Goal: Task Accomplishment & Management: Manage account settings

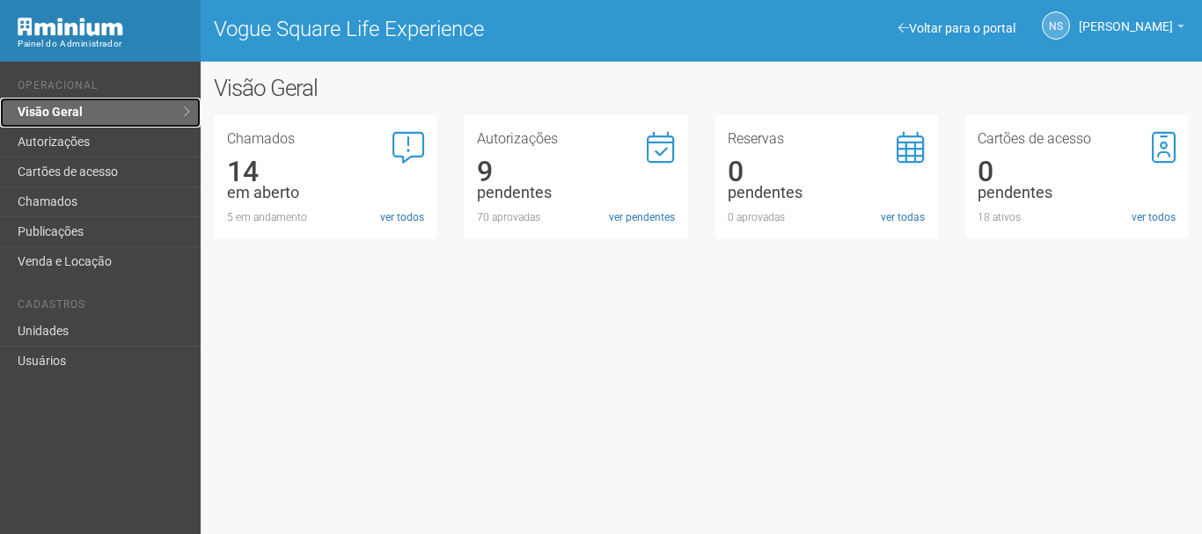
click at [63, 118] on link "Visão Geral" at bounding box center [100, 113] width 201 height 30
click at [621, 214] on link "ver pendentes" at bounding box center [642, 218] width 66 height 16
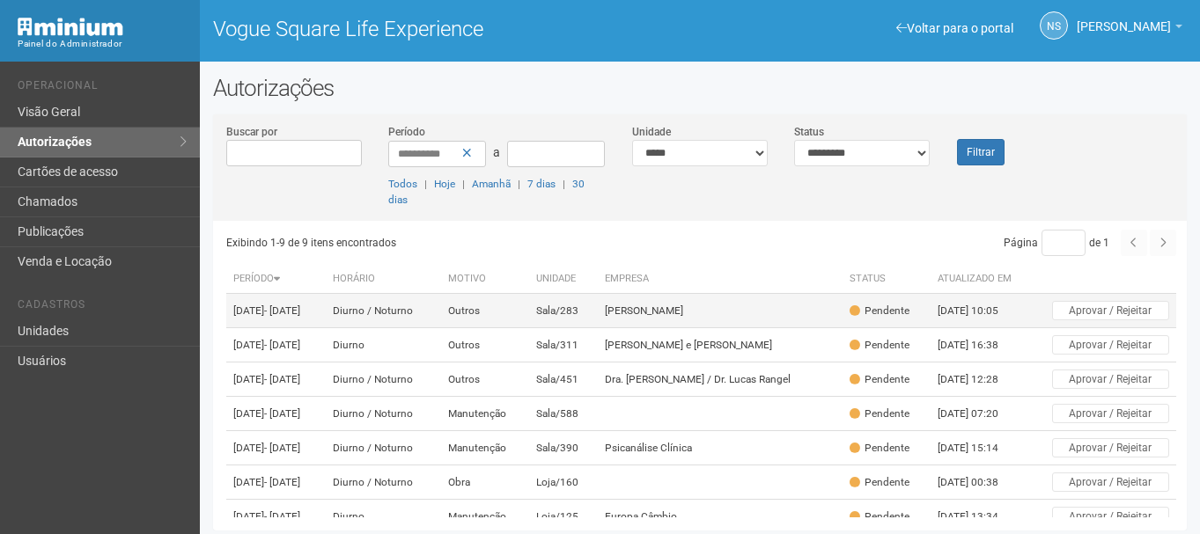
click at [731, 328] on td "[PERSON_NAME]" at bounding box center [720, 311] width 245 height 34
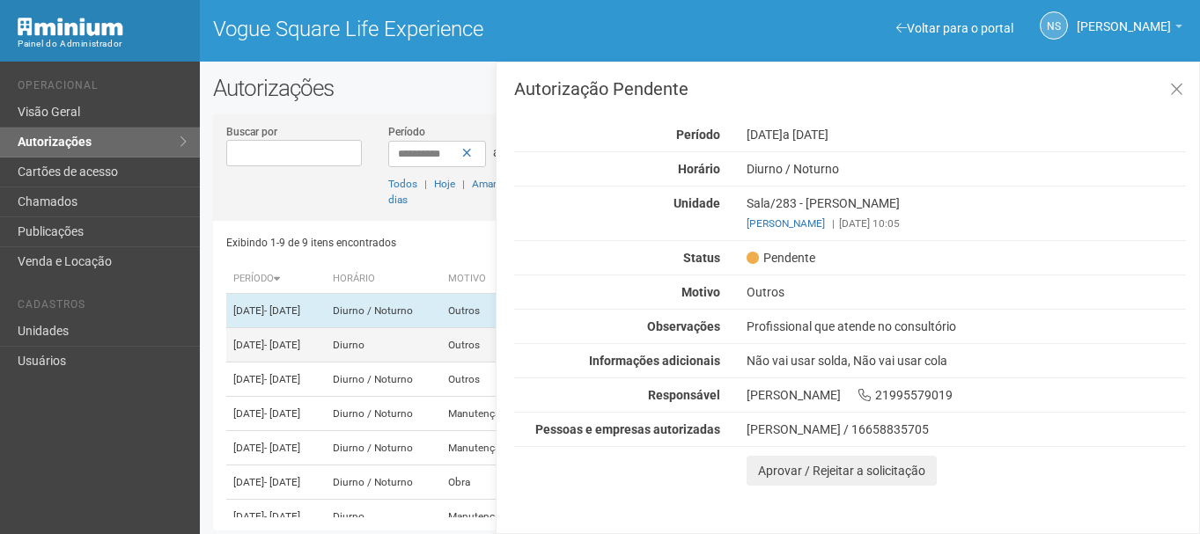
click at [290, 361] on td "[DATE] - [DATE]" at bounding box center [275, 345] width 99 height 34
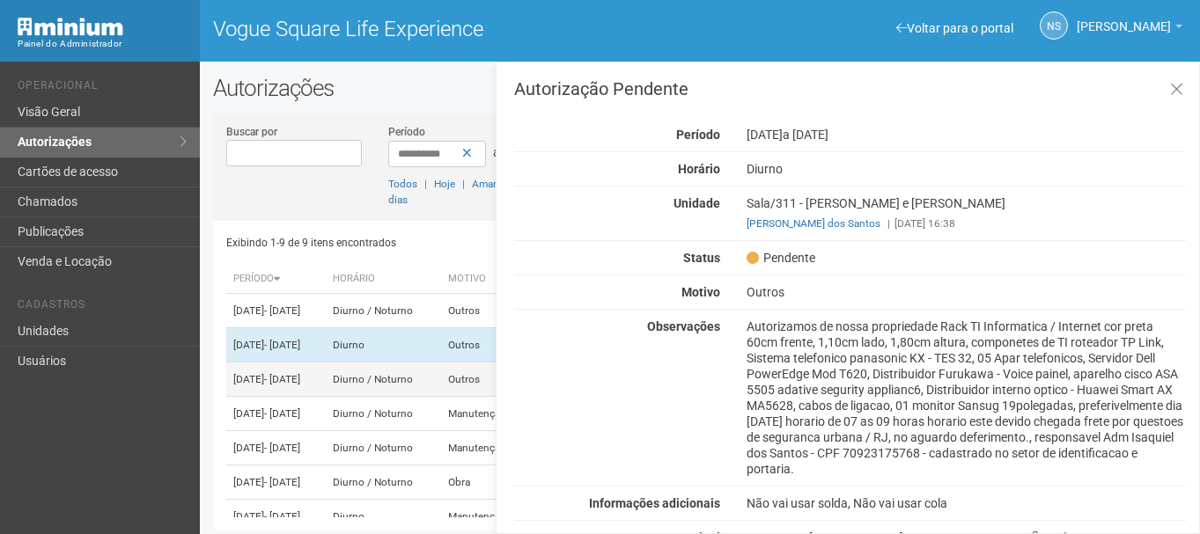
click at [298, 386] on span "- [DATE]" at bounding box center [282, 379] width 36 height 12
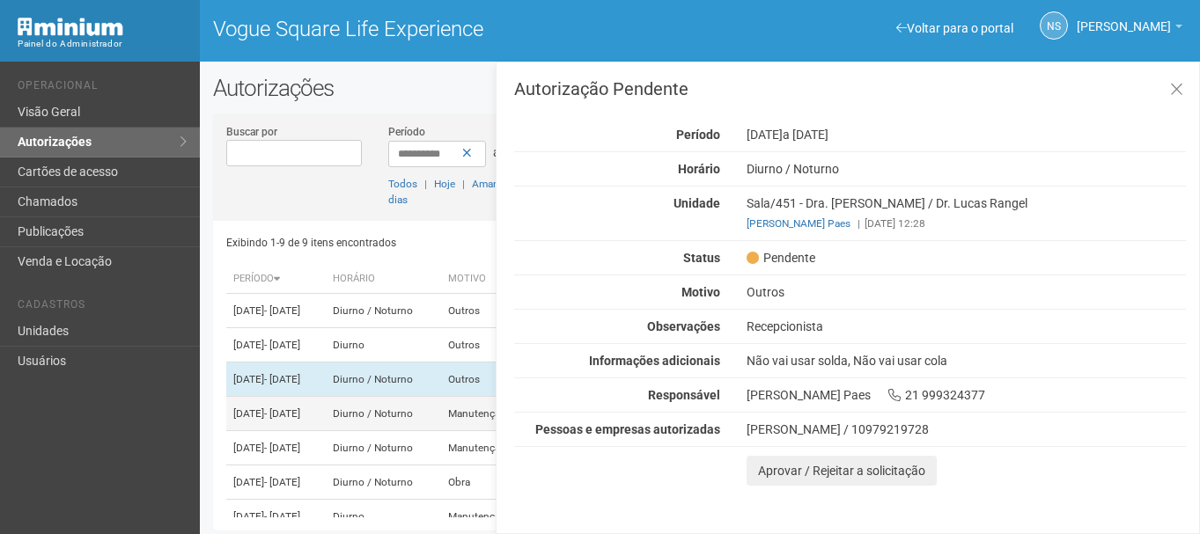
click at [300, 420] on span "- [DATE]" at bounding box center [282, 414] width 36 height 12
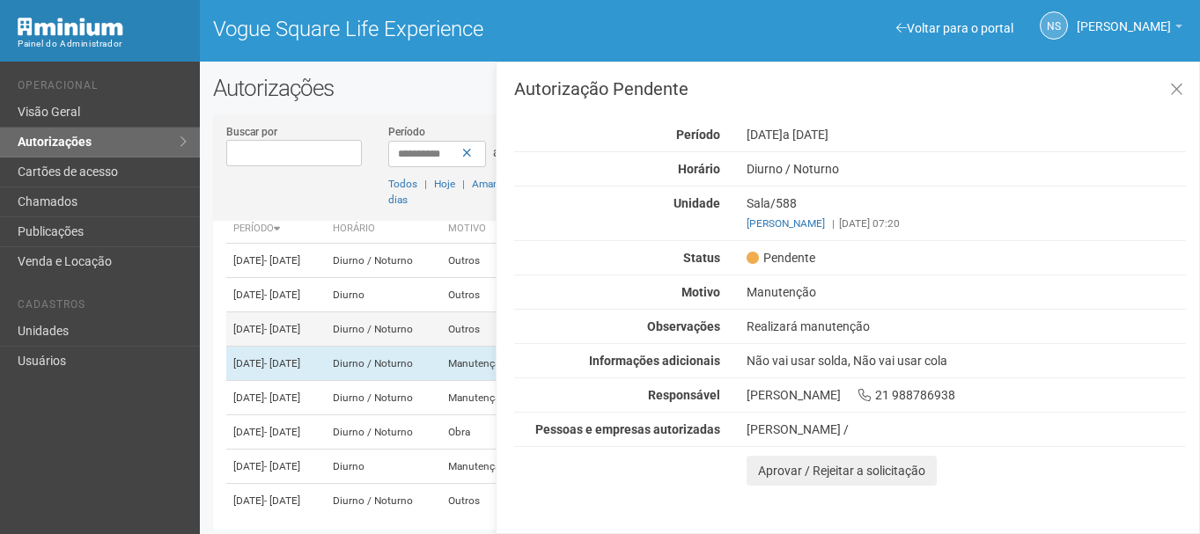
scroll to position [88, 0]
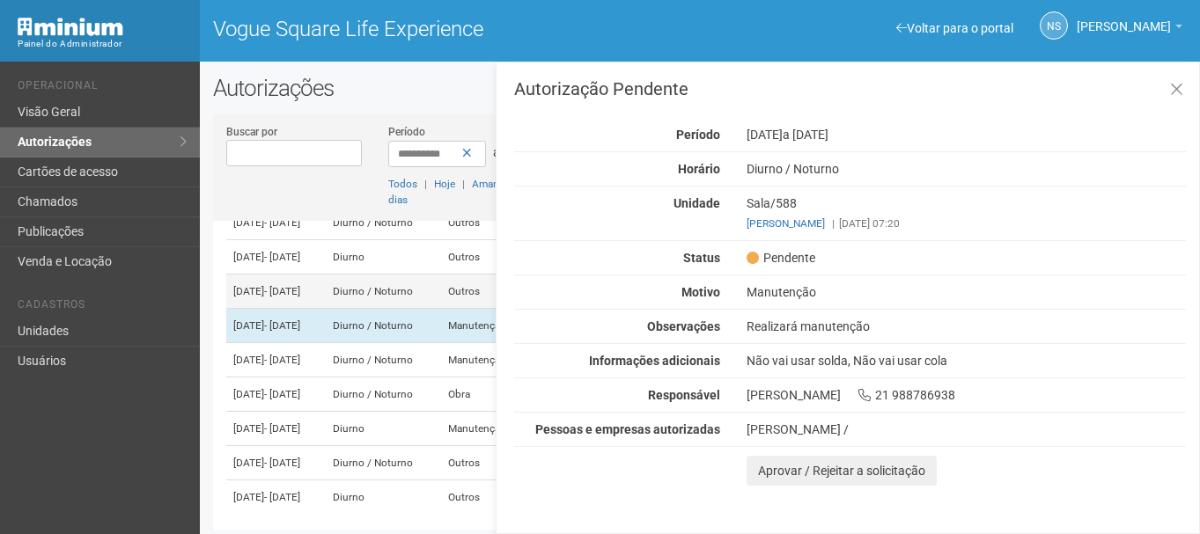
click at [326, 378] on td "[DATE] - [DATE]" at bounding box center [275, 360] width 99 height 34
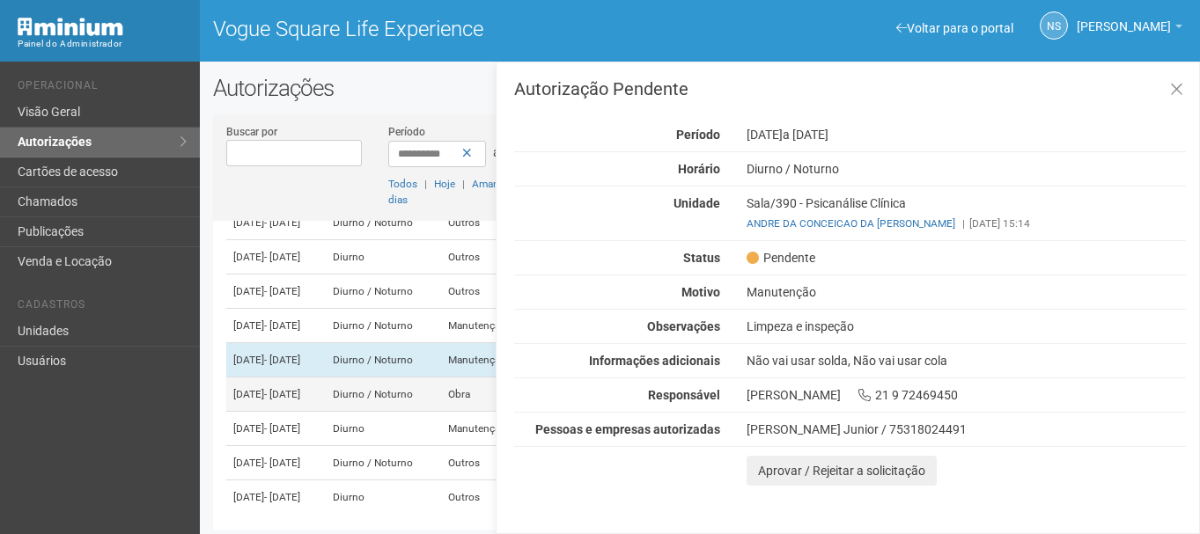
click at [326, 412] on td "[DATE] - [DATE]" at bounding box center [275, 395] width 99 height 34
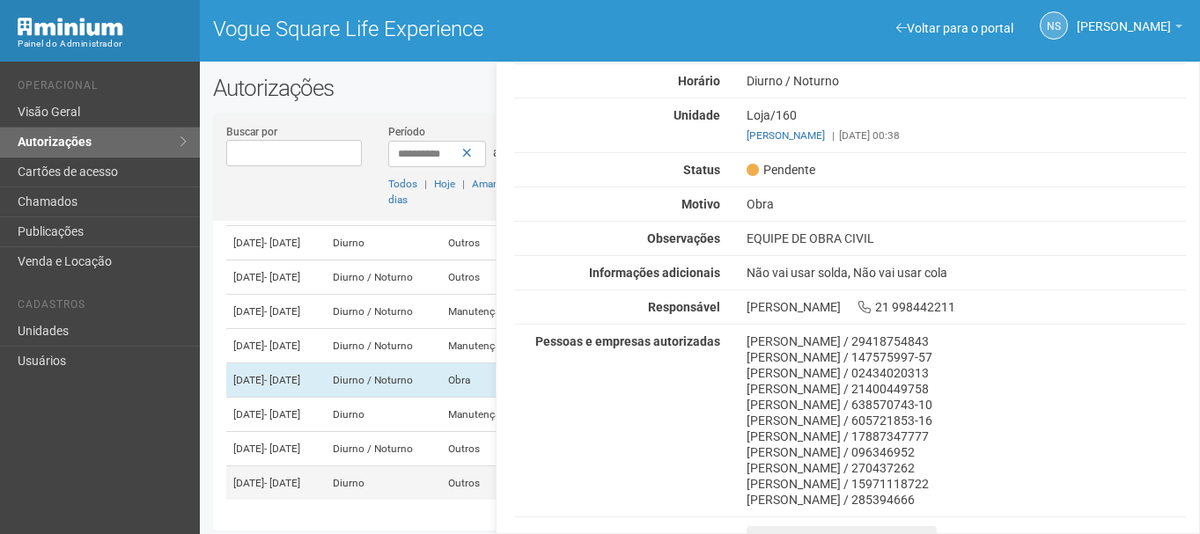
scroll to position [176, 0]
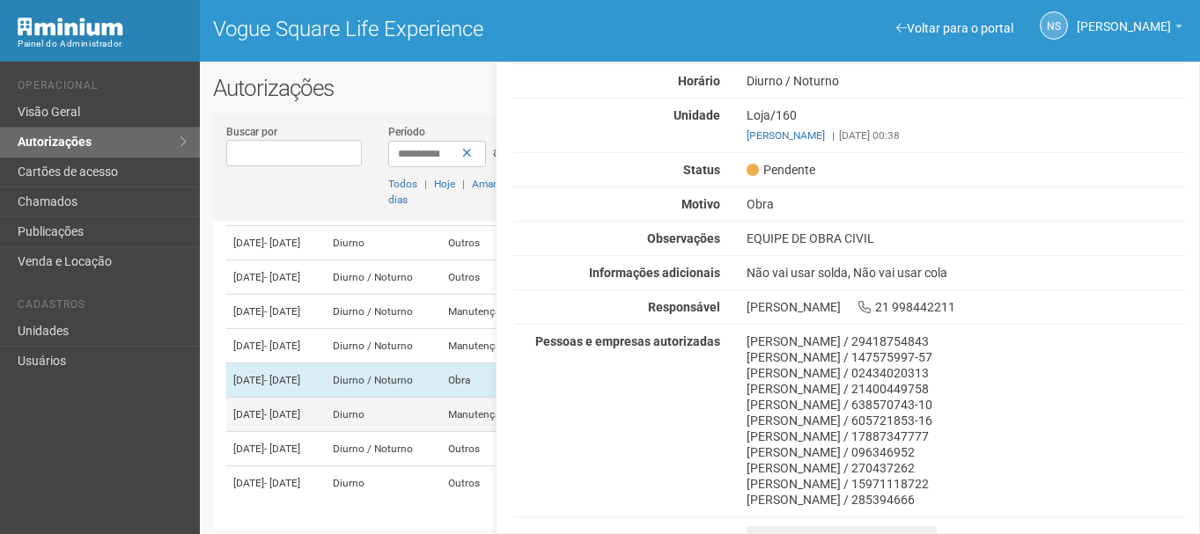
click at [428, 398] on td "Diurno" at bounding box center [383, 415] width 115 height 34
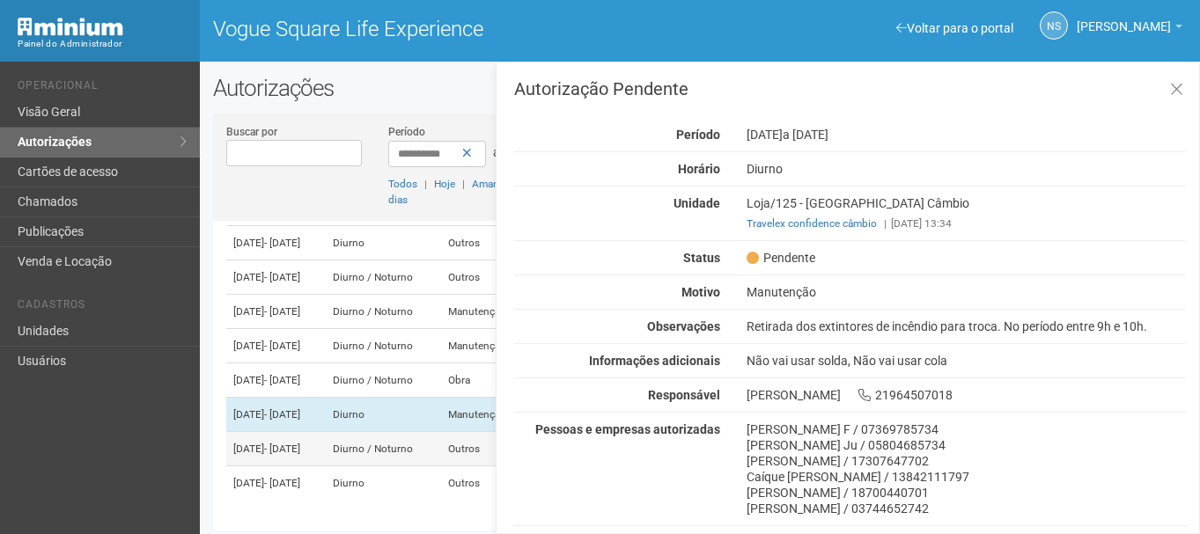
click at [424, 452] on td "Diurno / Noturno" at bounding box center [383, 449] width 115 height 34
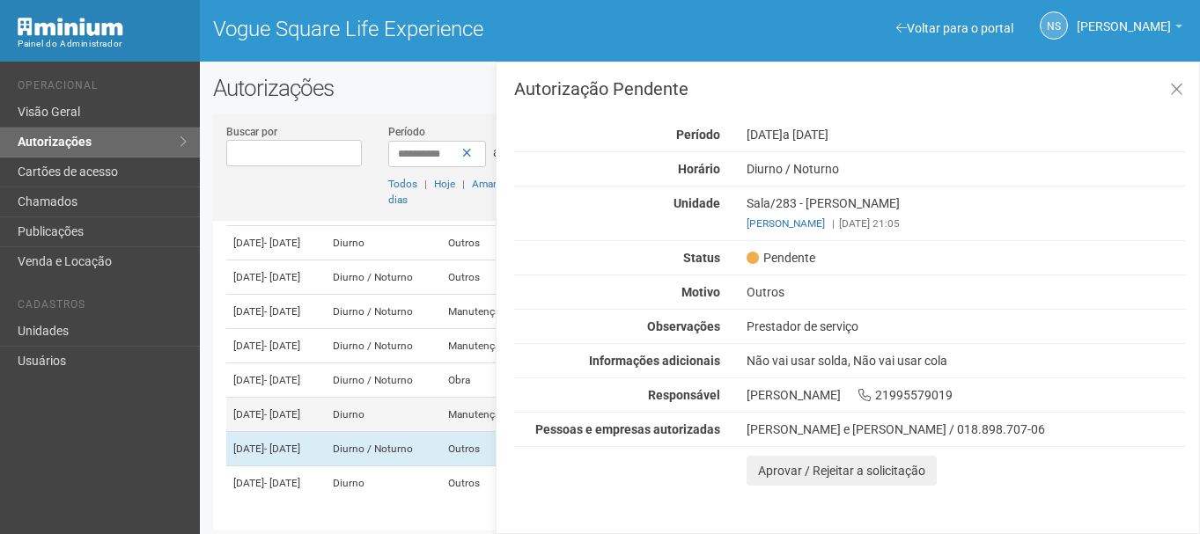
click at [421, 415] on td "Diurno" at bounding box center [383, 415] width 115 height 34
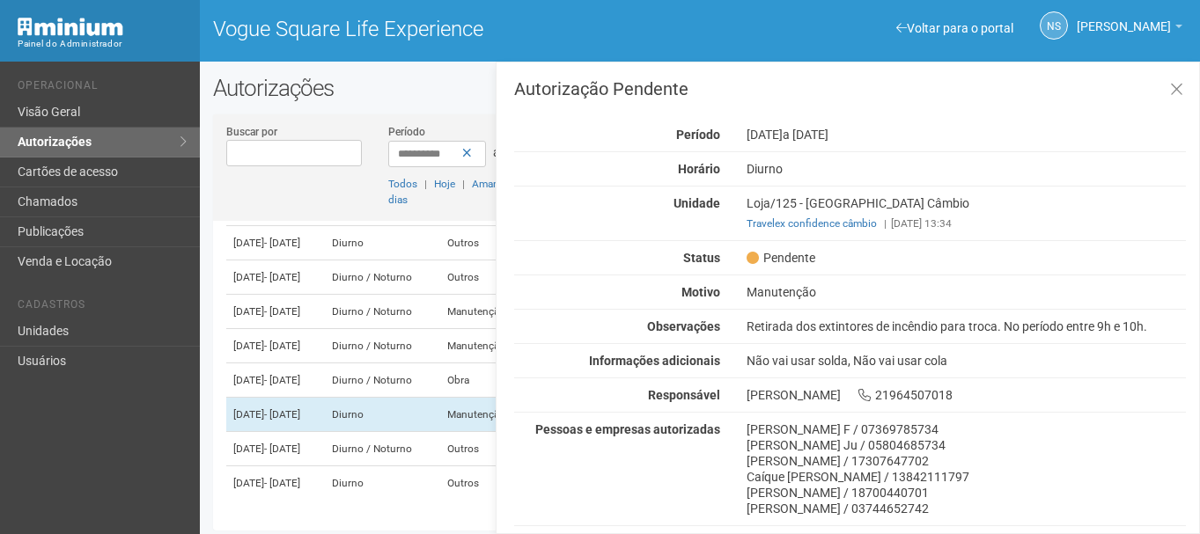
click at [907, 324] on div "Retirada dos extintores de incêndio para troca. No período entre 9h e 10h." at bounding box center [966, 327] width 466 height 16
click at [326, 458] on td "[DATE] - [DATE]" at bounding box center [275, 449] width 99 height 34
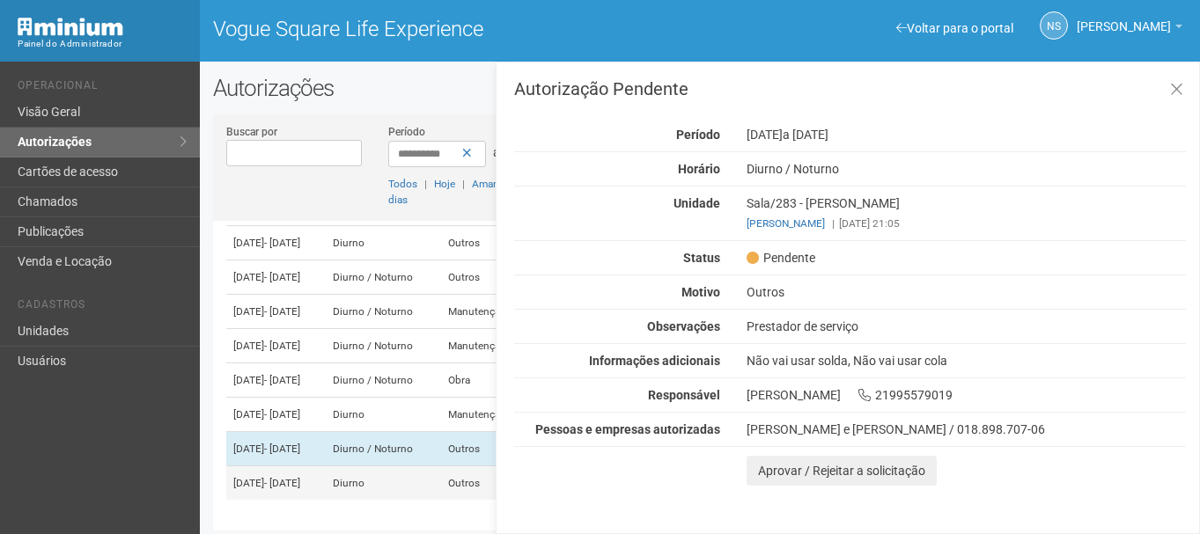
click at [326, 488] on td "[DATE] - [DATE]" at bounding box center [275, 484] width 99 height 34
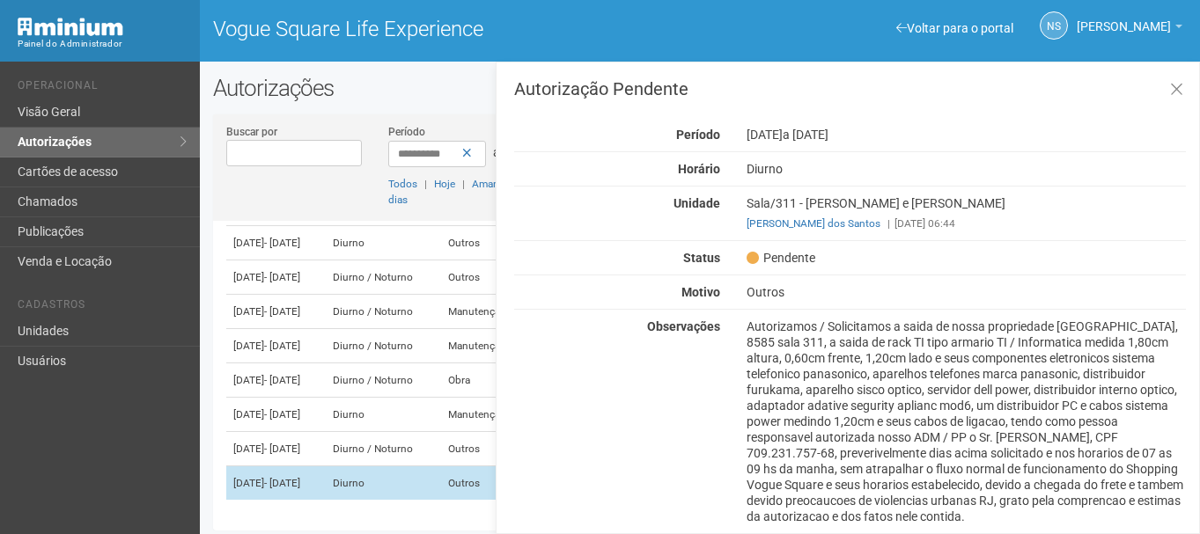
scroll to position [198, 0]
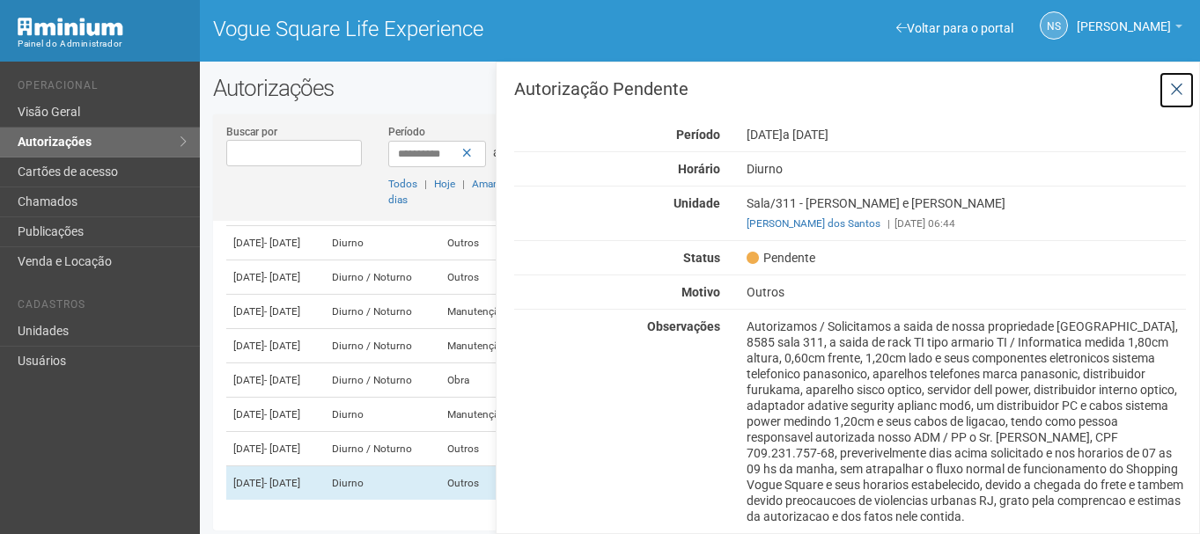
click at [1173, 78] on button at bounding box center [1176, 90] width 36 height 38
